Goal: Information Seeking & Learning: Check status

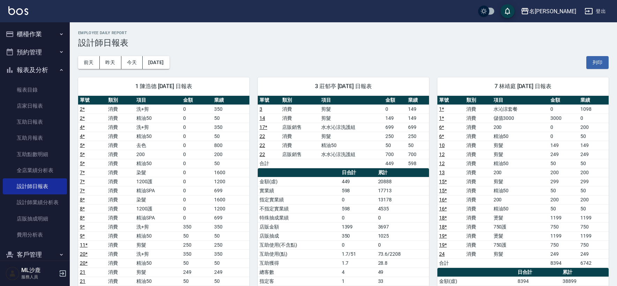
scroll to position [116, 0]
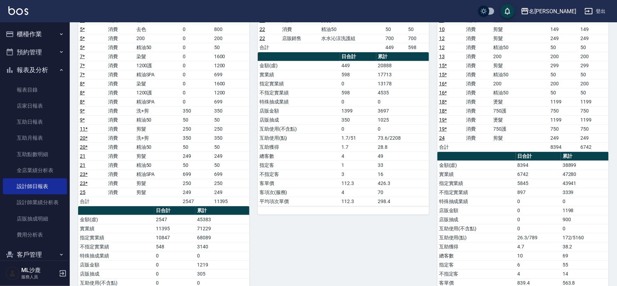
click at [46, 32] on button "櫃檯作業" at bounding box center [35, 34] width 64 height 18
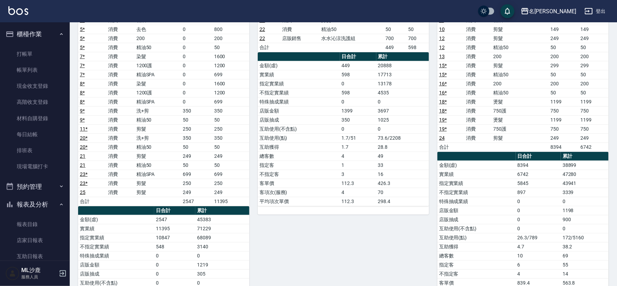
click at [41, 45] on ul "打帳單 帳單列表 現金收支登錄 高階收支登錄 材料自購登錄 每日結帳 排班表 現場電腦打卡" at bounding box center [35, 110] width 64 height 135
click at [40, 51] on link "打帳單" at bounding box center [35, 54] width 64 height 16
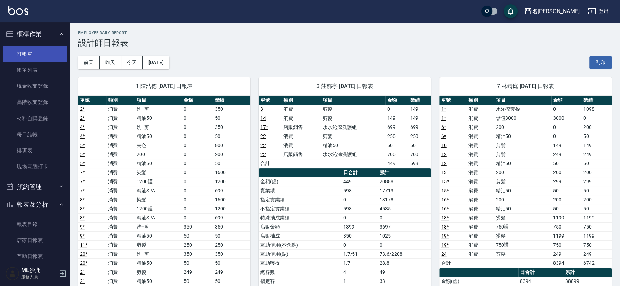
click at [40, 51] on link "打帳單" at bounding box center [35, 54] width 64 height 16
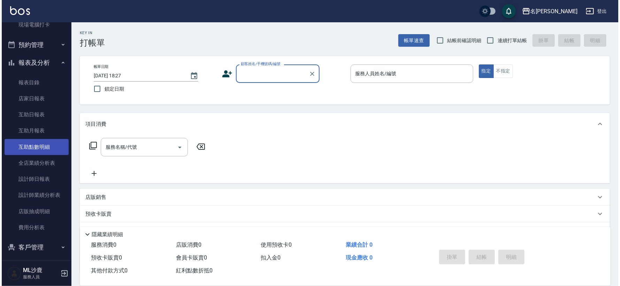
scroll to position [155, 0]
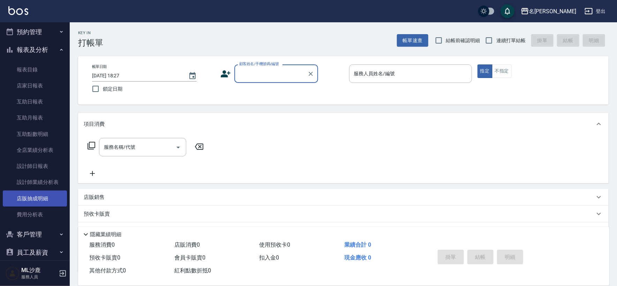
click at [35, 198] on link "店販抽成明細" at bounding box center [35, 199] width 64 height 16
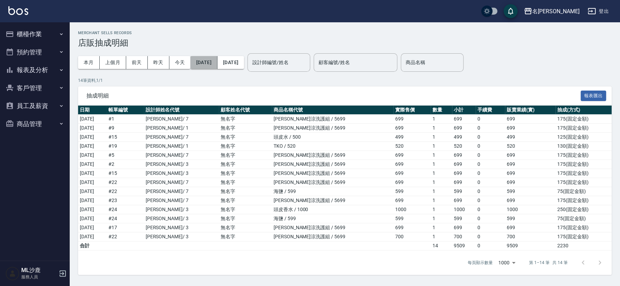
click at [217, 61] on button "2025/08/01" at bounding box center [203, 62] width 27 height 13
click at [205, 62] on button "2025/08/01" at bounding box center [203, 62] width 27 height 13
click at [211, 58] on button "2025/08/01" at bounding box center [203, 62] width 27 height 13
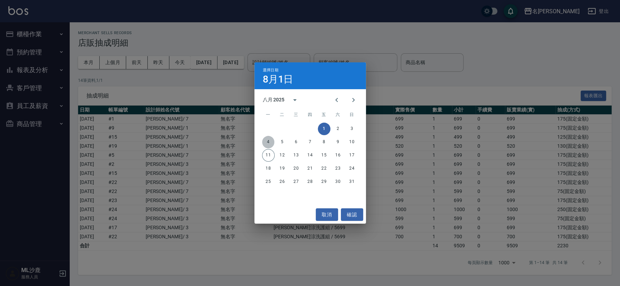
click at [270, 139] on button "4" at bounding box center [268, 142] width 13 height 13
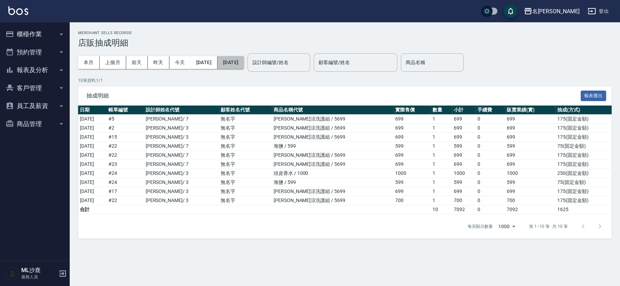
click at [234, 64] on button "2025/08/11" at bounding box center [231, 62] width 27 height 13
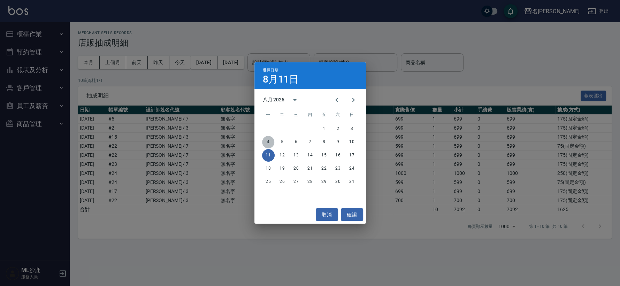
click at [270, 144] on button "4" at bounding box center [268, 142] width 13 height 13
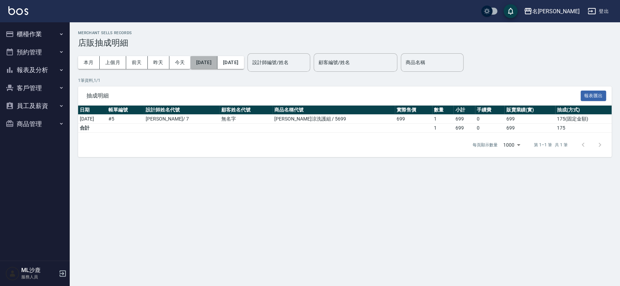
click at [198, 60] on button "2025/08/04" at bounding box center [203, 62] width 27 height 13
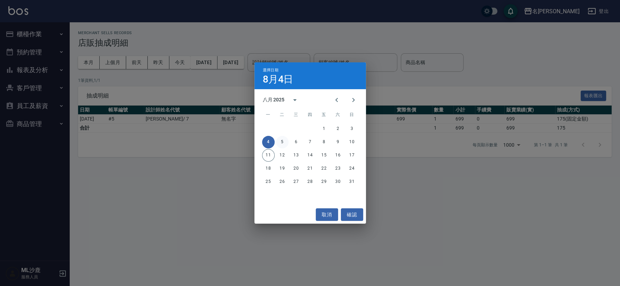
click at [284, 142] on button "5" at bounding box center [282, 142] width 13 height 13
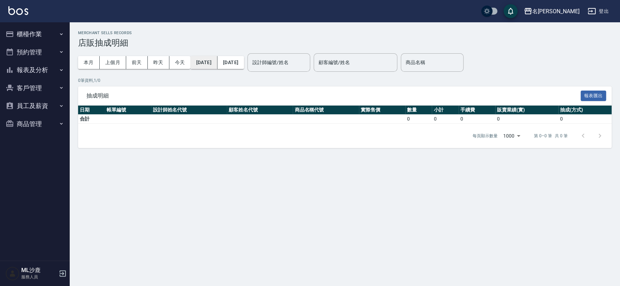
click at [211, 61] on button "2025/08/05" at bounding box center [203, 62] width 27 height 13
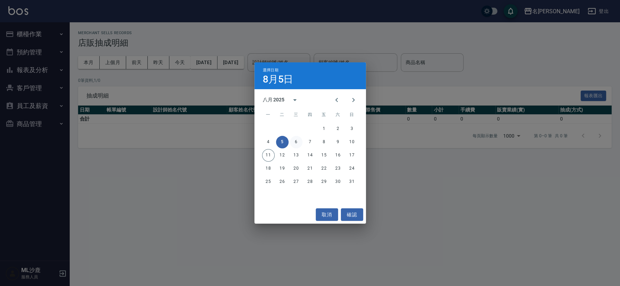
click at [295, 138] on button "6" at bounding box center [296, 142] width 13 height 13
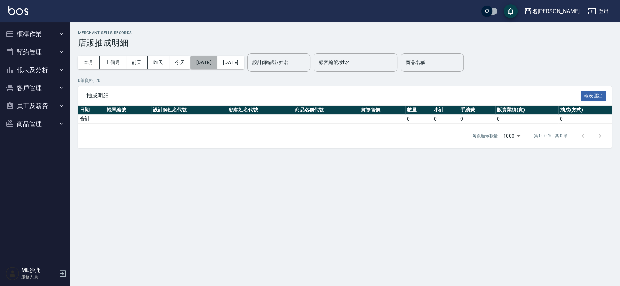
click at [217, 64] on button "2025/08/06" at bounding box center [203, 62] width 27 height 13
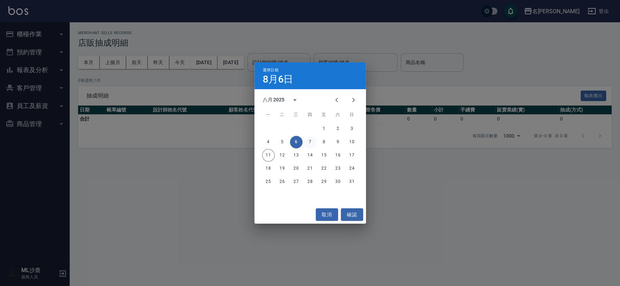
click at [311, 144] on button "7" at bounding box center [310, 142] width 13 height 13
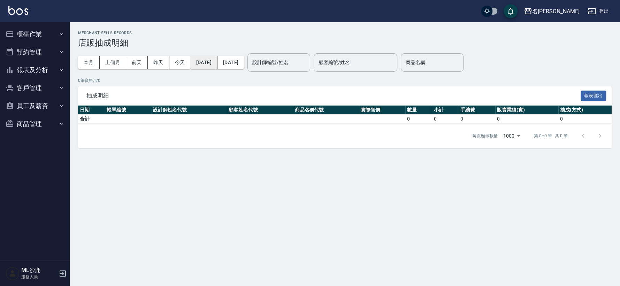
click at [213, 58] on button "2025/08/07" at bounding box center [203, 62] width 27 height 13
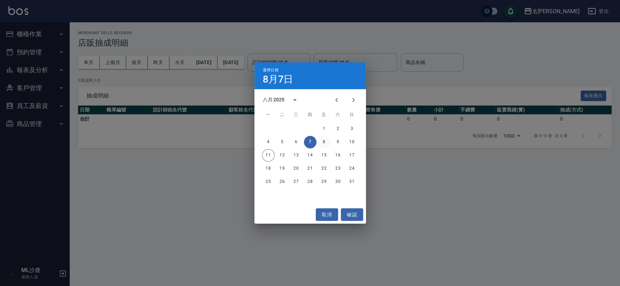
click at [323, 138] on button "8" at bounding box center [324, 142] width 13 height 13
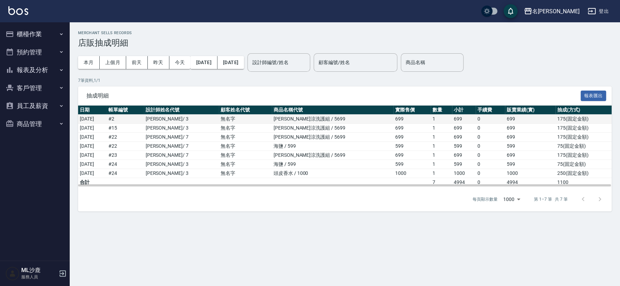
click at [314, 119] on td "水水沁涼洗護組 / 5699" at bounding box center [333, 119] width 122 height 9
click at [313, 126] on td "水水沁涼洗護組 / 5699" at bounding box center [333, 128] width 122 height 9
click at [312, 134] on td "水水沁涼洗護組 / 5699" at bounding box center [333, 137] width 122 height 9
click at [308, 153] on td "水水沁涼洗護組 / 5699" at bounding box center [333, 155] width 122 height 9
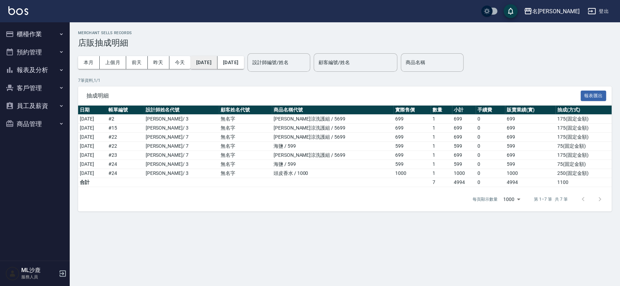
click at [209, 63] on button "2025/08/08" at bounding box center [203, 62] width 27 height 13
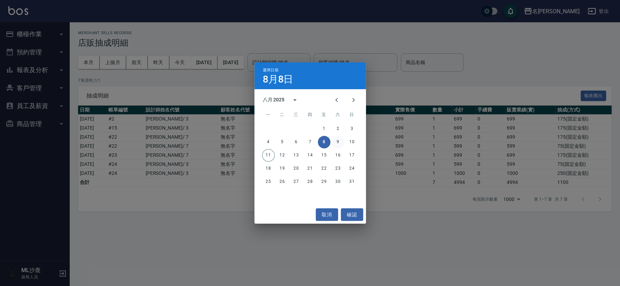
click at [334, 143] on button "9" at bounding box center [338, 142] width 13 height 13
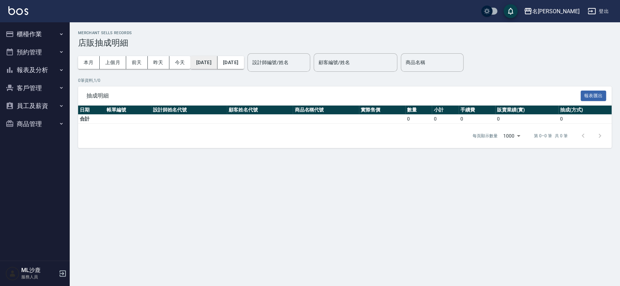
click at [217, 63] on button "2025/08/09" at bounding box center [203, 62] width 27 height 13
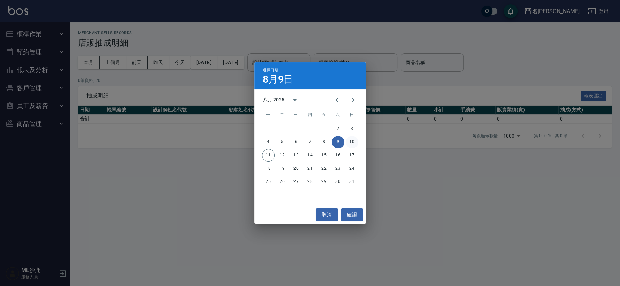
click at [354, 137] on button "10" at bounding box center [352, 142] width 13 height 13
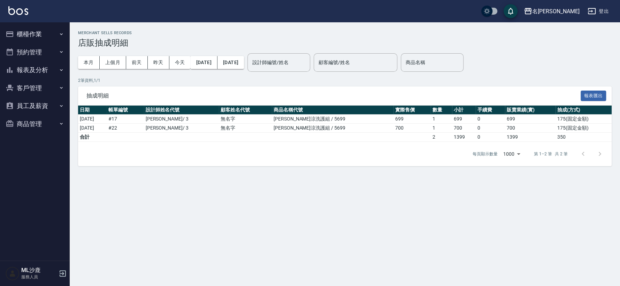
click at [31, 66] on button "報表及分析" at bounding box center [35, 70] width 64 height 18
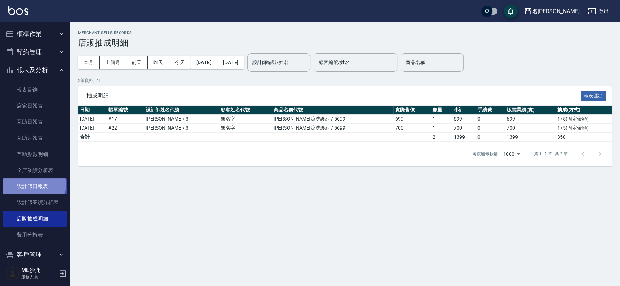
click at [33, 185] on link "設計師日報表" at bounding box center [35, 187] width 64 height 16
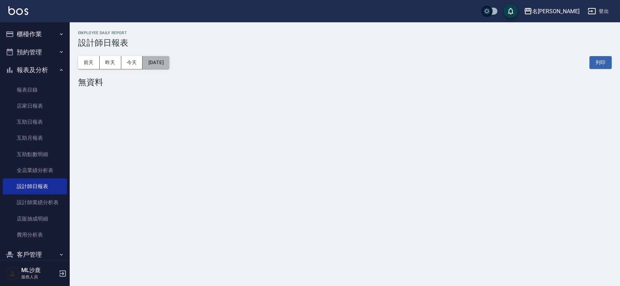
click at [148, 62] on button "2025/08/11" at bounding box center [156, 62] width 27 height 13
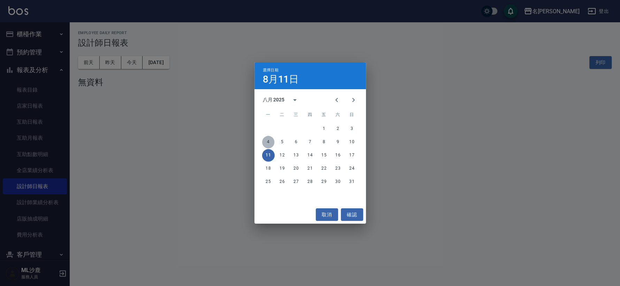
click at [267, 141] on button "4" at bounding box center [268, 142] width 13 height 13
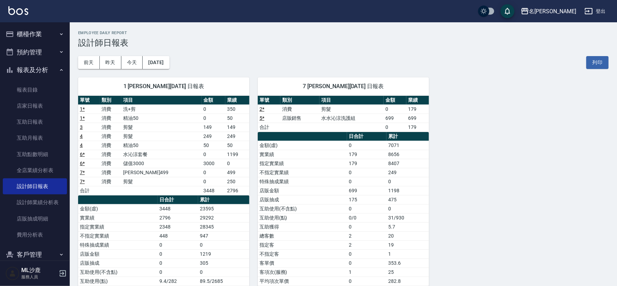
click at [154, 153] on td "水沁涼套餐" at bounding box center [161, 154] width 80 height 9
click at [304, 119] on td "店販銷售" at bounding box center [299, 118] width 39 height 9
drag, startPoint x: 304, startPoint y: 119, endPoint x: 311, endPoint y: 127, distance: 11.4
click at [304, 118] on td "店販銷售" at bounding box center [299, 118] width 39 height 9
click at [157, 61] on button "2025/08/04" at bounding box center [156, 62] width 27 height 13
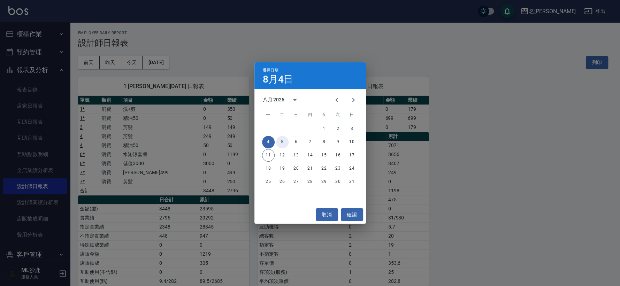
click at [280, 139] on button "5" at bounding box center [282, 142] width 13 height 13
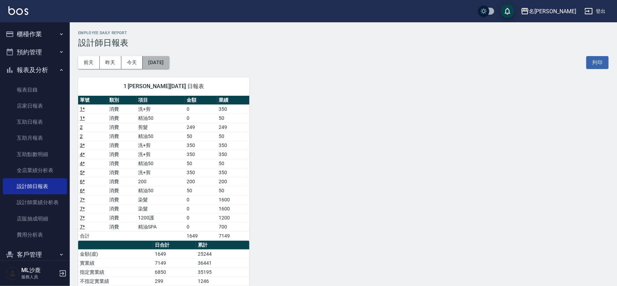
click at [169, 69] on button "2025/08/05" at bounding box center [156, 62] width 27 height 13
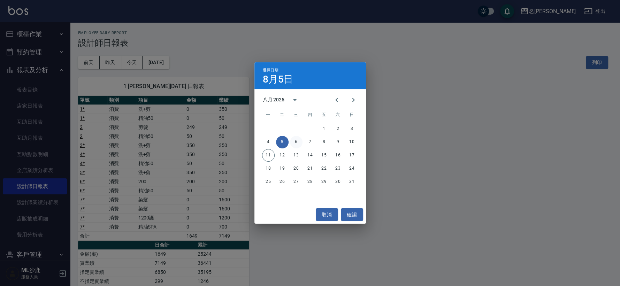
click at [292, 140] on button "6" at bounding box center [296, 142] width 13 height 13
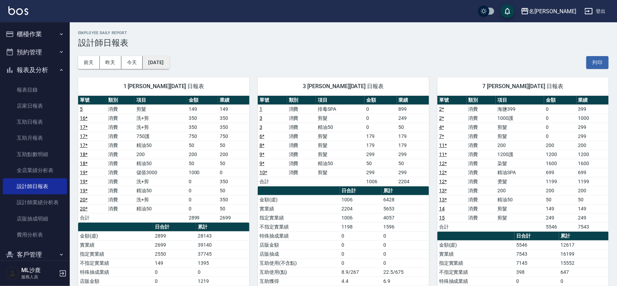
click at [169, 65] on button "2025/08/06" at bounding box center [156, 62] width 27 height 13
click at [169, 62] on button "2025/08/06" at bounding box center [156, 62] width 27 height 13
click at [160, 63] on button "2025/08/06" at bounding box center [156, 62] width 27 height 13
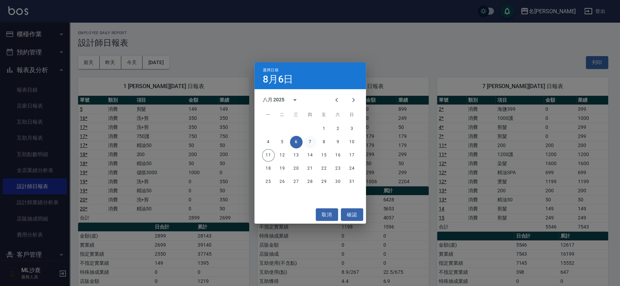
click at [310, 138] on button "7" at bounding box center [310, 142] width 13 height 13
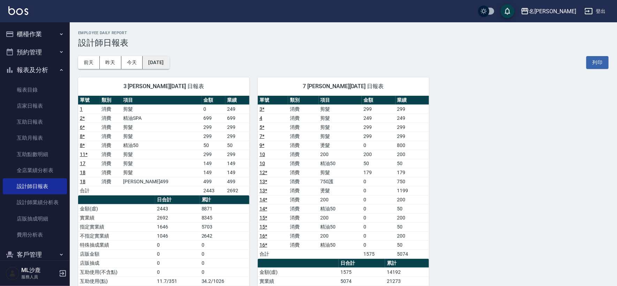
click at [163, 58] on button "2025/08/07" at bounding box center [156, 62] width 27 height 13
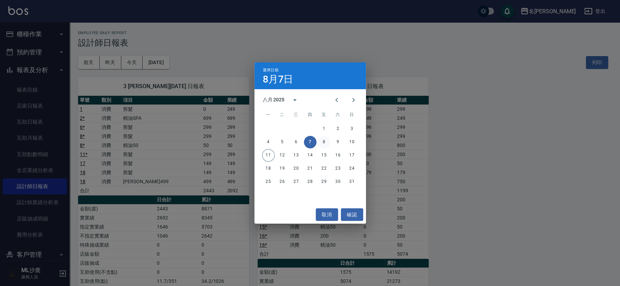
click at [319, 141] on button "8" at bounding box center [324, 142] width 13 height 13
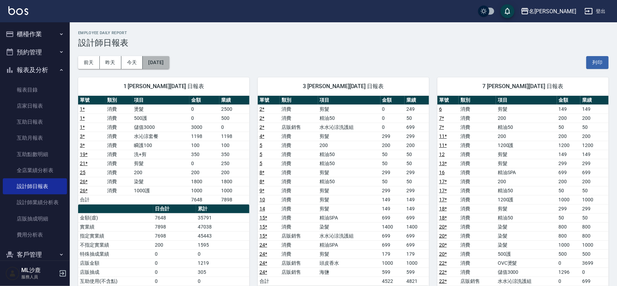
click at [149, 62] on button "2025/08/08" at bounding box center [156, 62] width 27 height 13
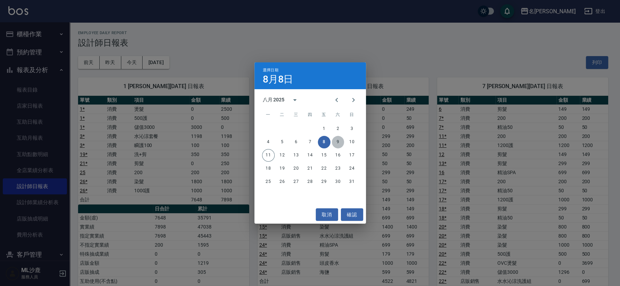
click at [337, 146] on button "9" at bounding box center [338, 142] width 13 height 13
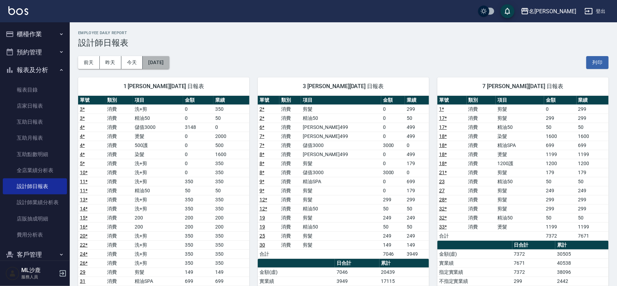
click at [169, 63] on button "2025/08/09" at bounding box center [156, 62] width 27 height 13
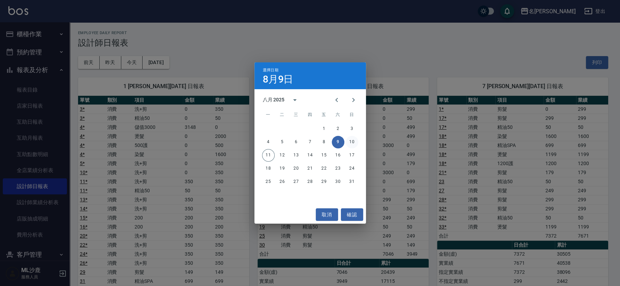
click at [353, 137] on button "10" at bounding box center [352, 142] width 13 height 13
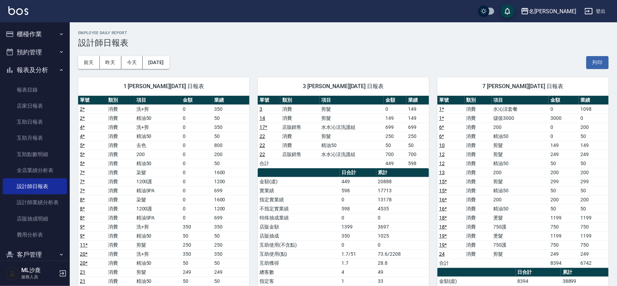
click at [350, 131] on td "水水沁涼洗護組" at bounding box center [351, 127] width 64 height 9
